Goal: Information Seeking & Learning: Understand process/instructions

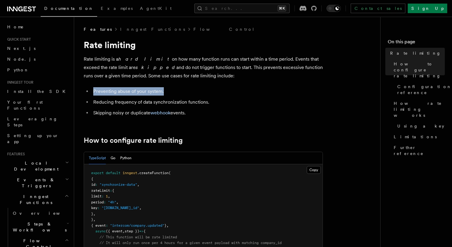
drag, startPoint x: 94, startPoint y: 92, endPoint x: 184, endPoint y: 92, distance: 90.0
click at [184, 92] on li "Preventing abuse of your system." at bounding box center [206, 91] width 231 height 8
click at [195, 91] on li "Preventing abuse of your system." at bounding box center [206, 91] width 231 height 8
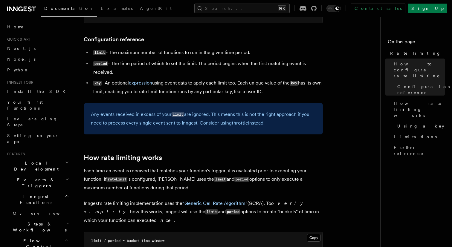
scroll to position [242, 0]
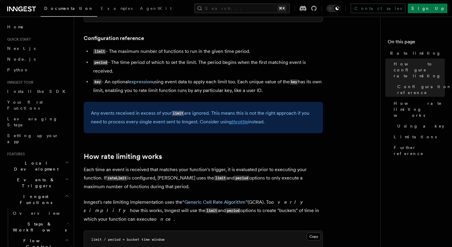
click at [237, 123] on link "throttle" at bounding box center [240, 122] width 16 height 6
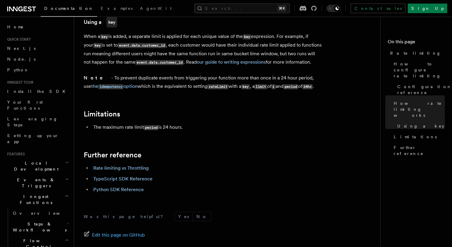
scroll to position [923, 0]
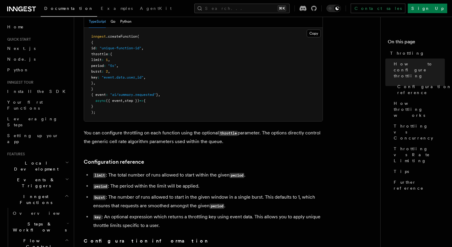
scroll to position [126, 0]
